Goal: Task Accomplishment & Management: Use online tool/utility

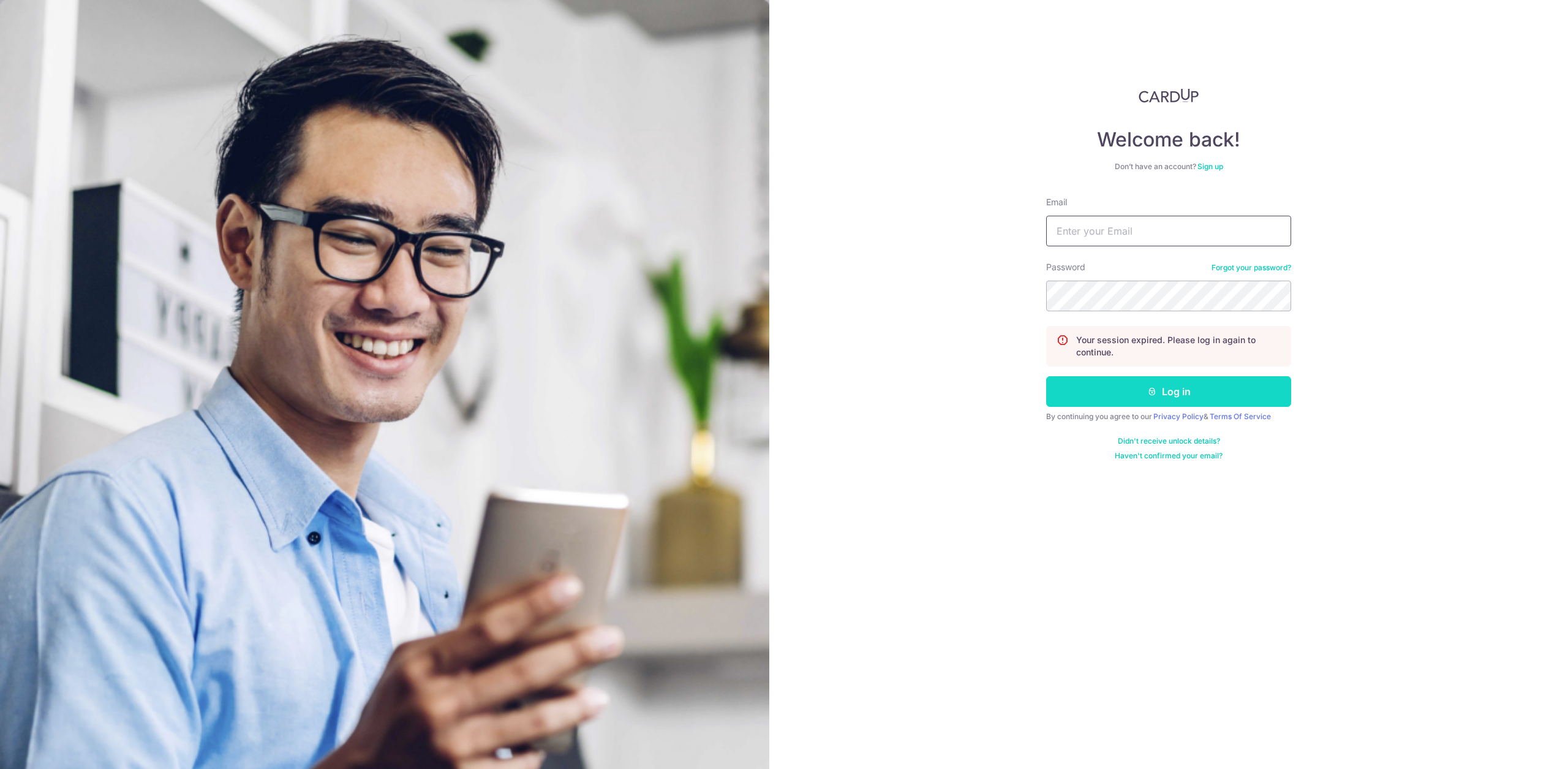
type input "[EMAIL_ADDRESS][DOMAIN_NAME]"
click at [1213, 389] on button "Log in" at bounding box center [1169, 391] width 245 height 31
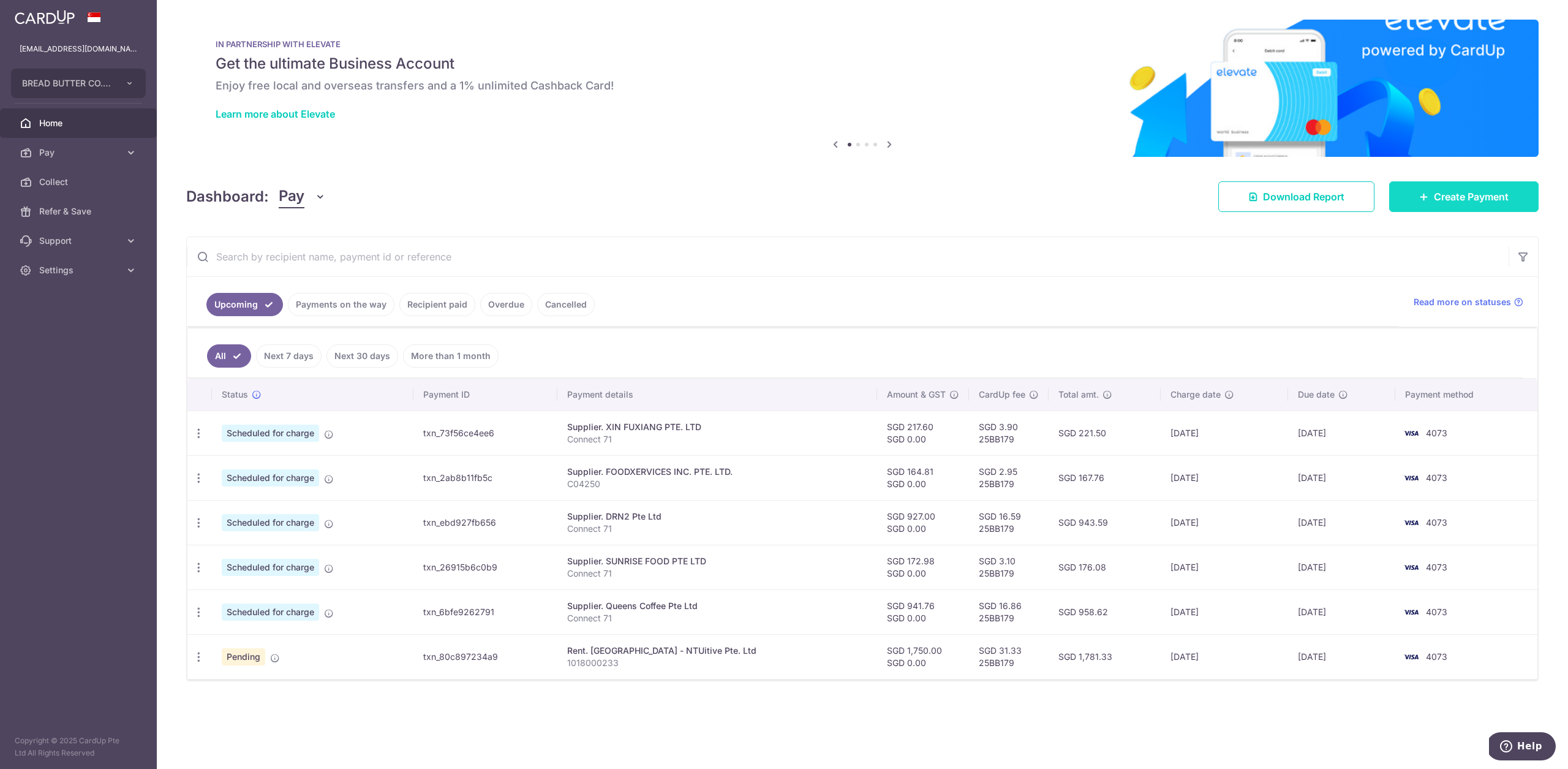
click at [1431, 183] on link "Create Payment" at bounding box center [1464, 196] width 150 height 31
